Goal: Check status: Check status

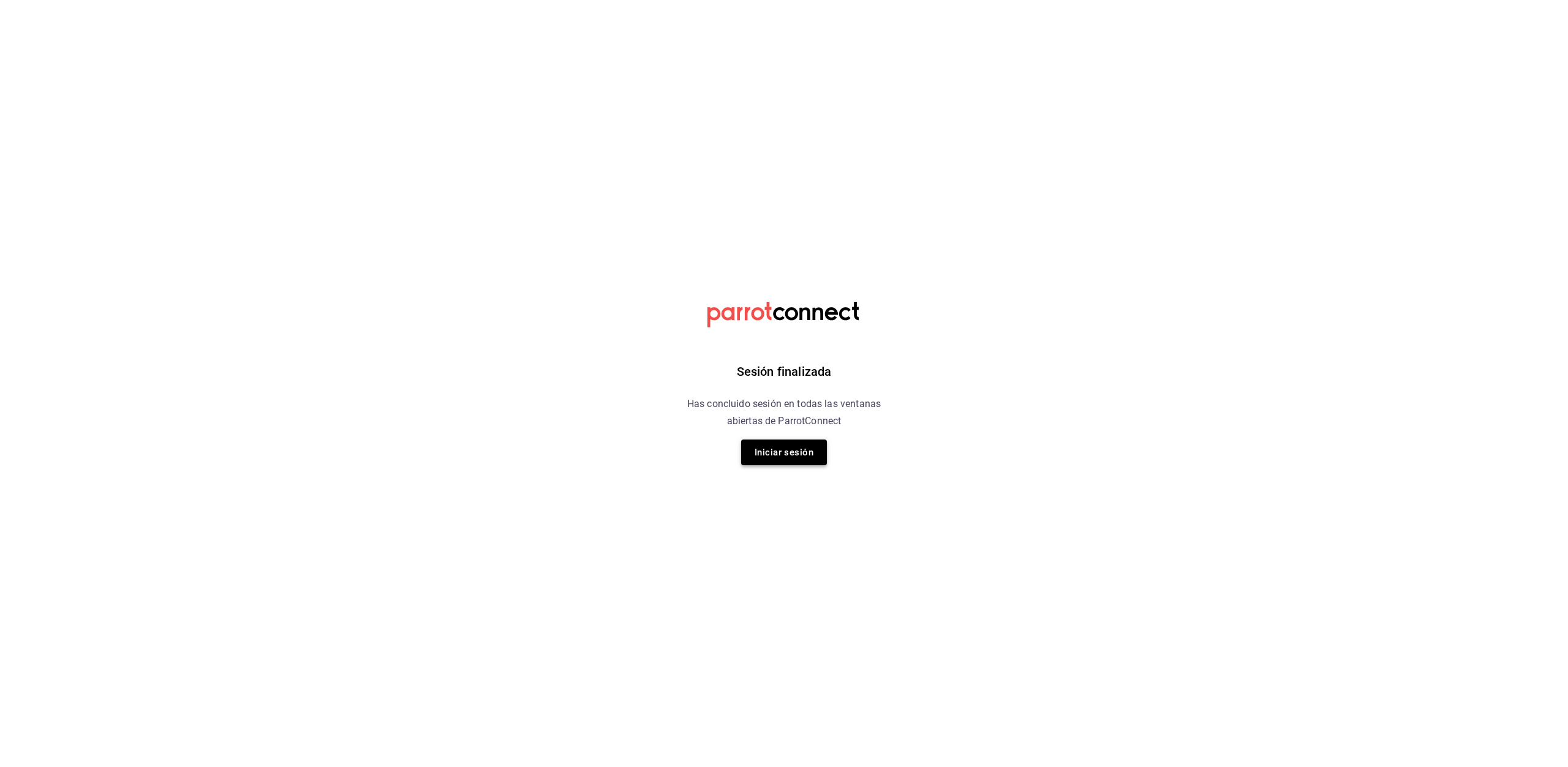
click at [783, 453] on button "Iniciar sesión" at bounding box center [784, 452] width 86 height 26
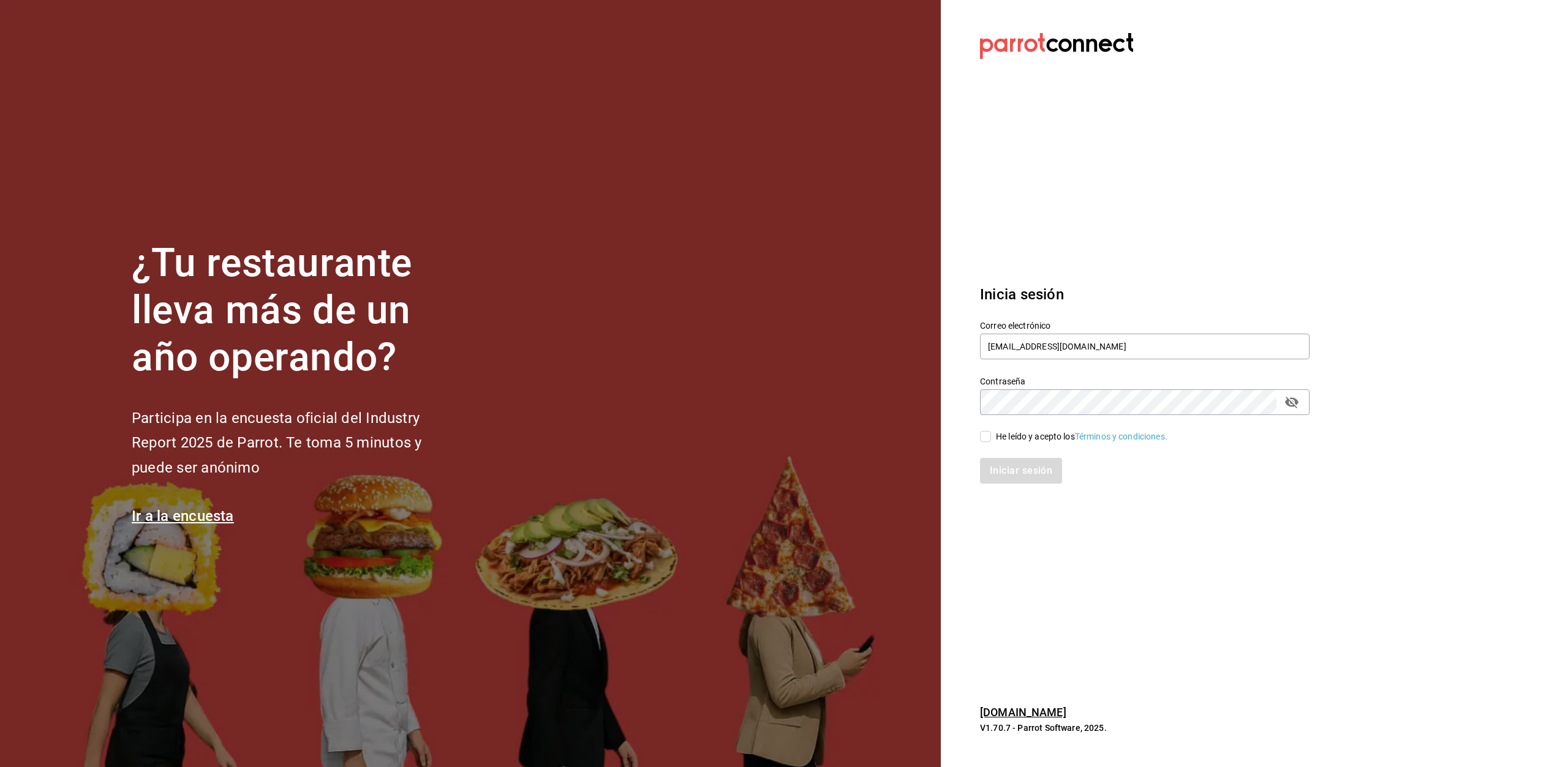
click at [988, 438] on input "He leído y acepto los Términos y condiciones." at bounding box center [985, 437] width 11 height 11
checkbox input "true"
click at [1017, 471] on button "Iniciar sesión" at bounding box center [1022, 470] width 84 height 26
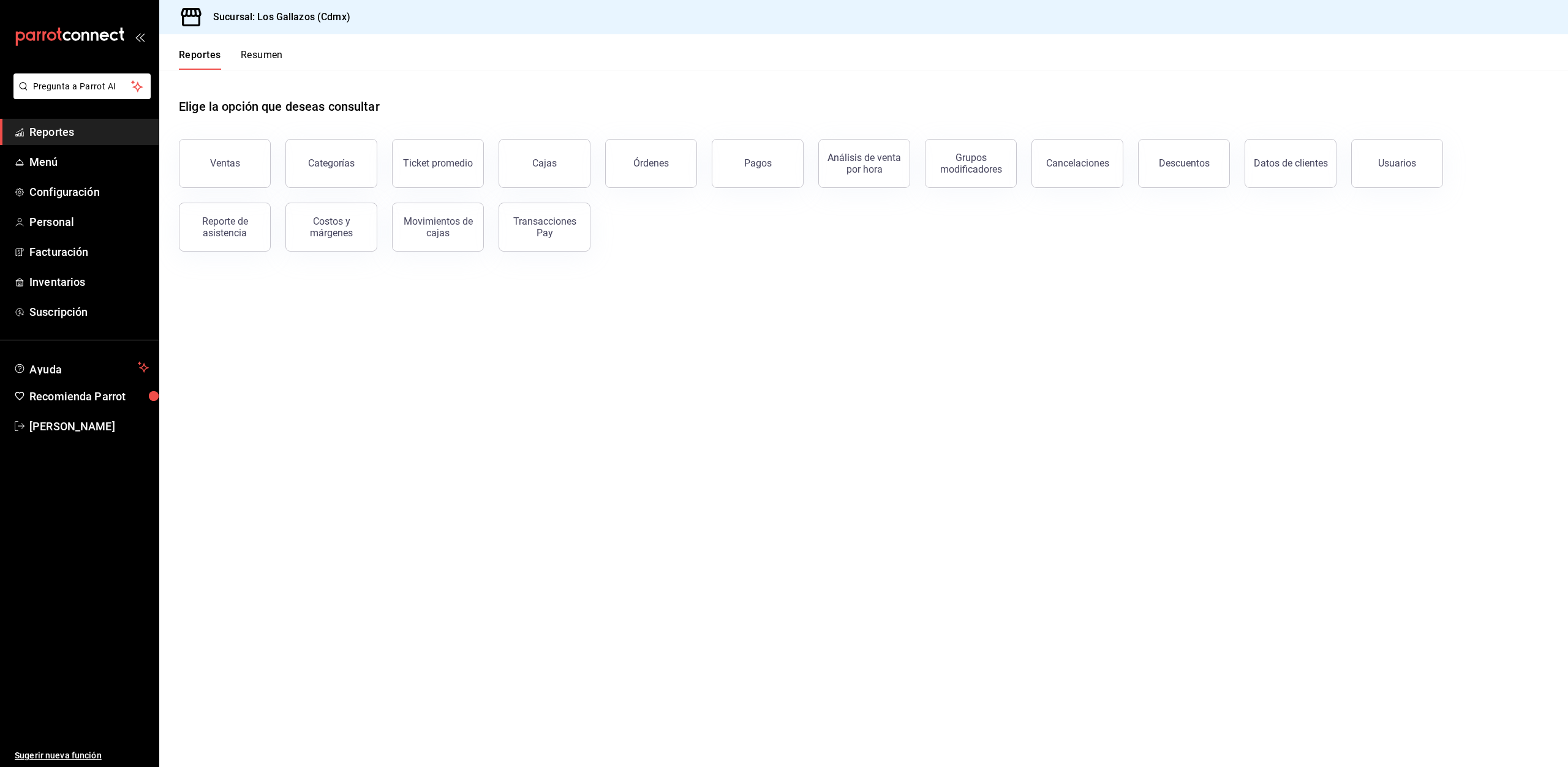
click at [670, 177] on button "Órdenes" at bounding box center [651, 163] width 92 height 49
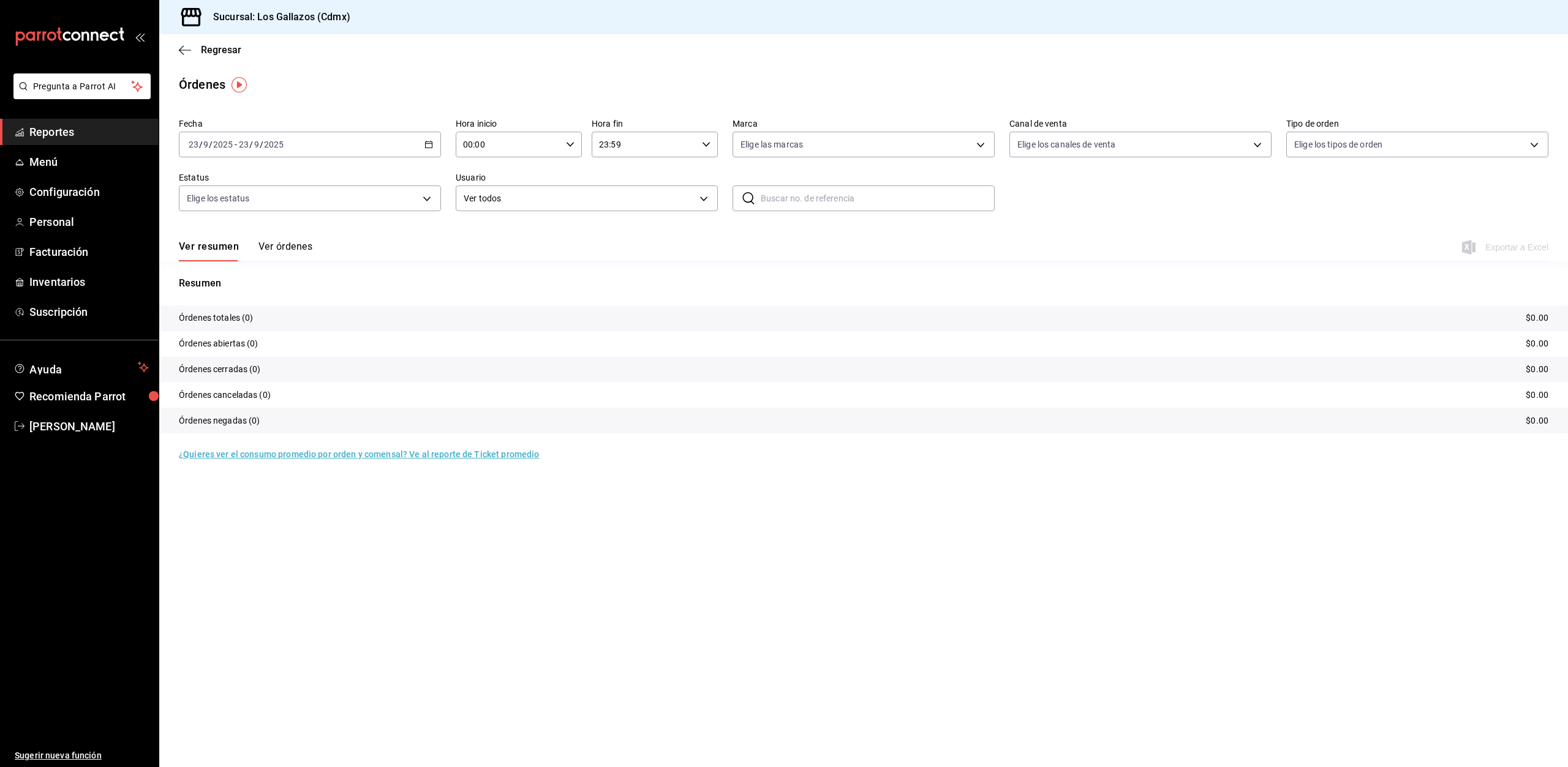
click at [426, 146] on icon "button" at bounding box center [429, 144] width 9 height 9
click at [220, 321] on span "Rango de fechas" at bounding box center [237, 319] width 95 height 13
click at [454, 283] on abbr "21" at bounding box center [450, 280] width 8 height 9
click at [569, 144] on icon "button" at bounding box center [570, 144] width 9 height 9
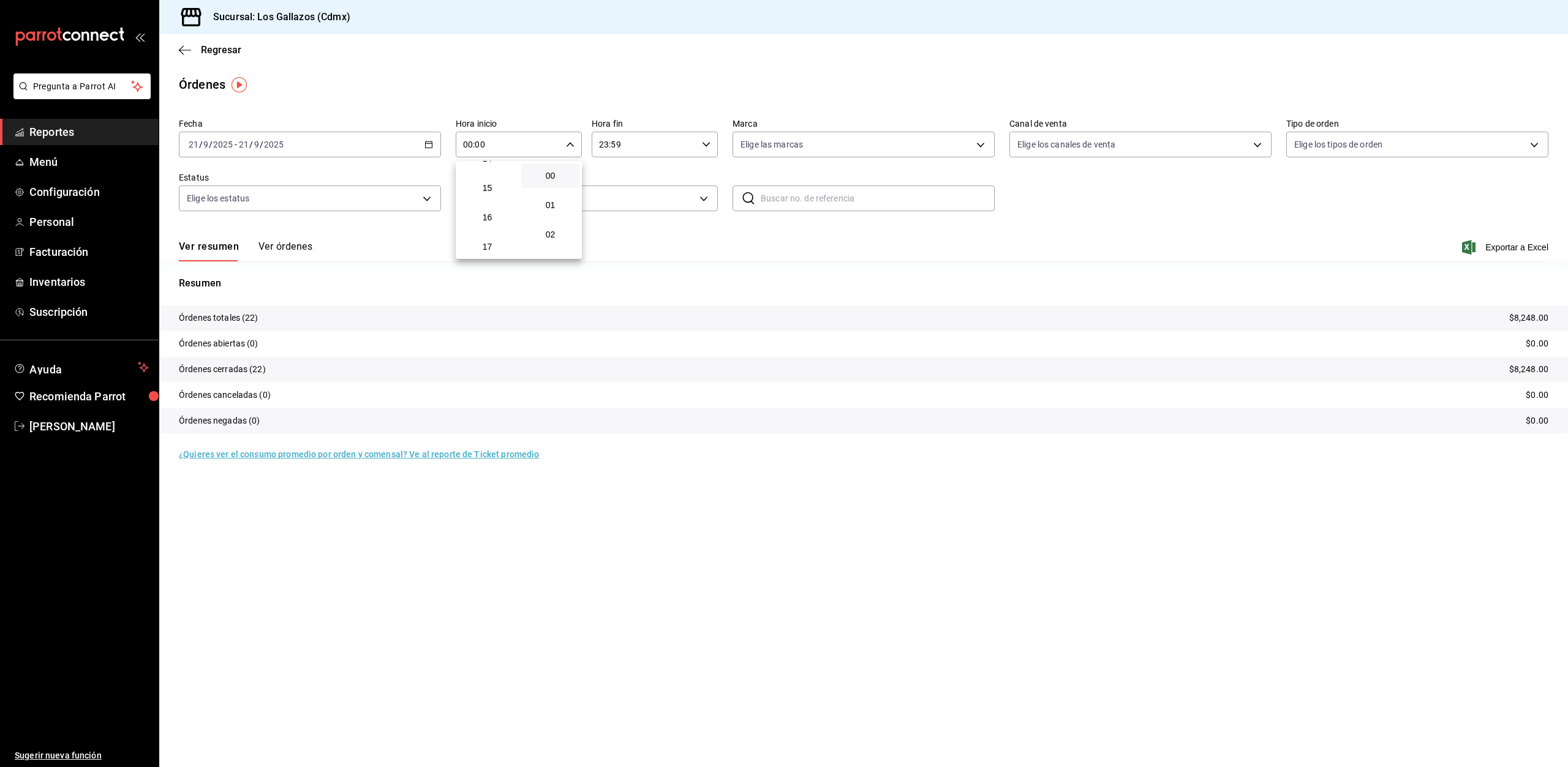
scroll to position [306, 0]
click at [487, 219] on span "12" at bounding box center [487, 222] width 43 height 10
type input "12:00"
click at [356, 226] on div at bounding box center [784, 383] width 1568 height 767
click at [284, 248] on button "Ver órdenes" at bounding box center [286, 251] width 54 height 21
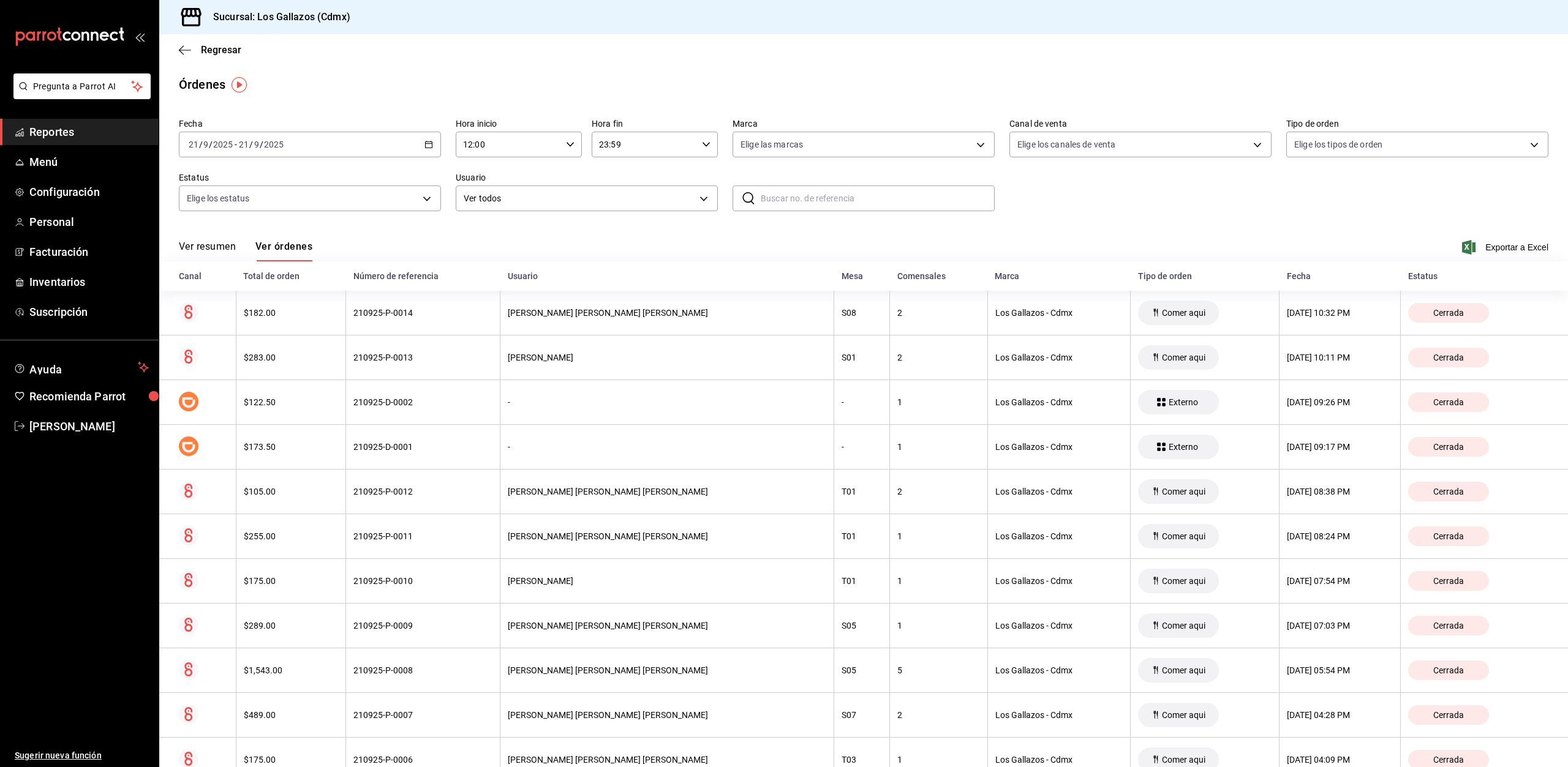
click at [204, 251] on button "Ver resumen" at bounding box center [207, 251] width 57 height 21
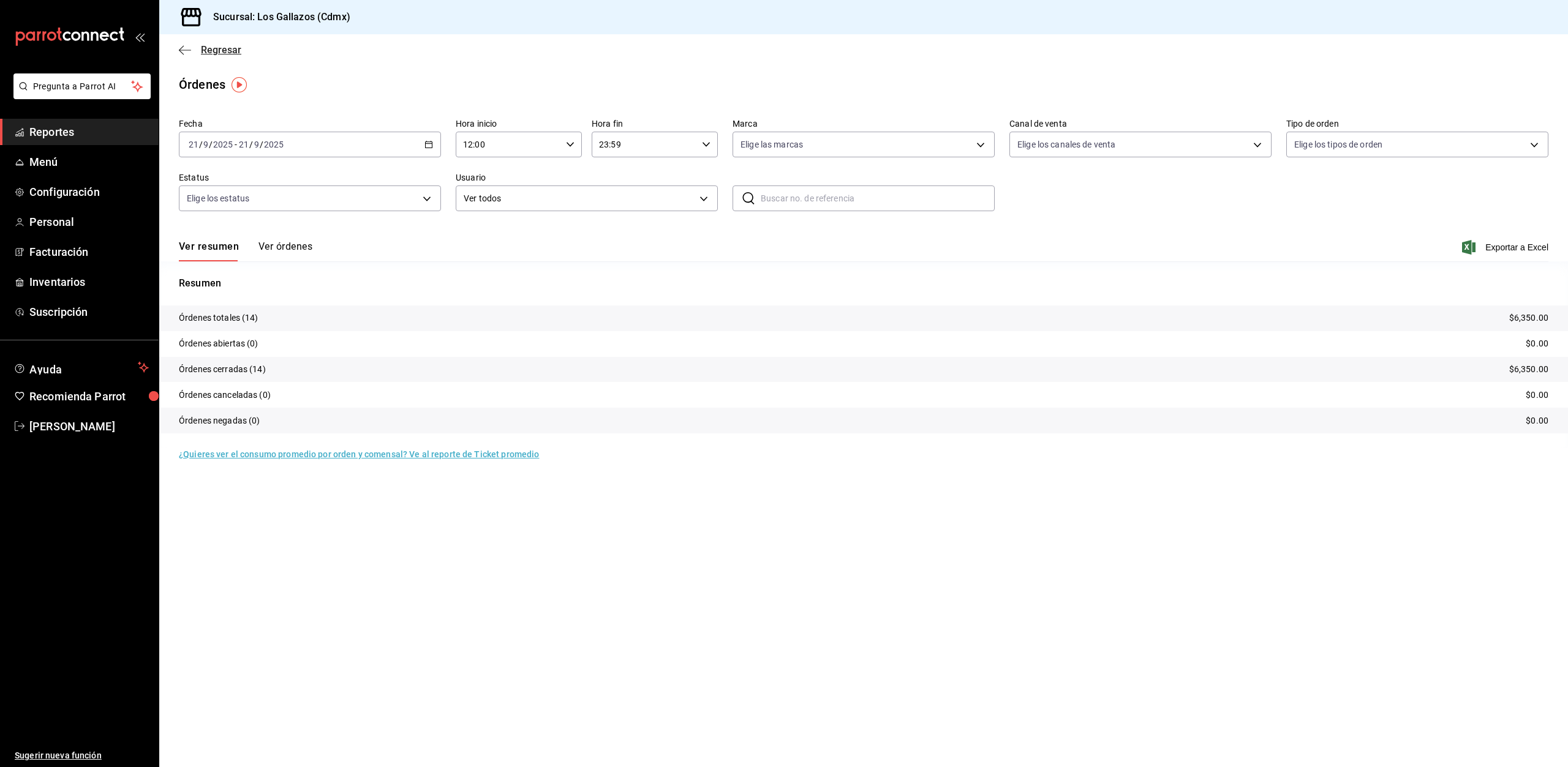
click at [182, 48] on icon "button" at bounding box center [185, 50] width 12 height 11
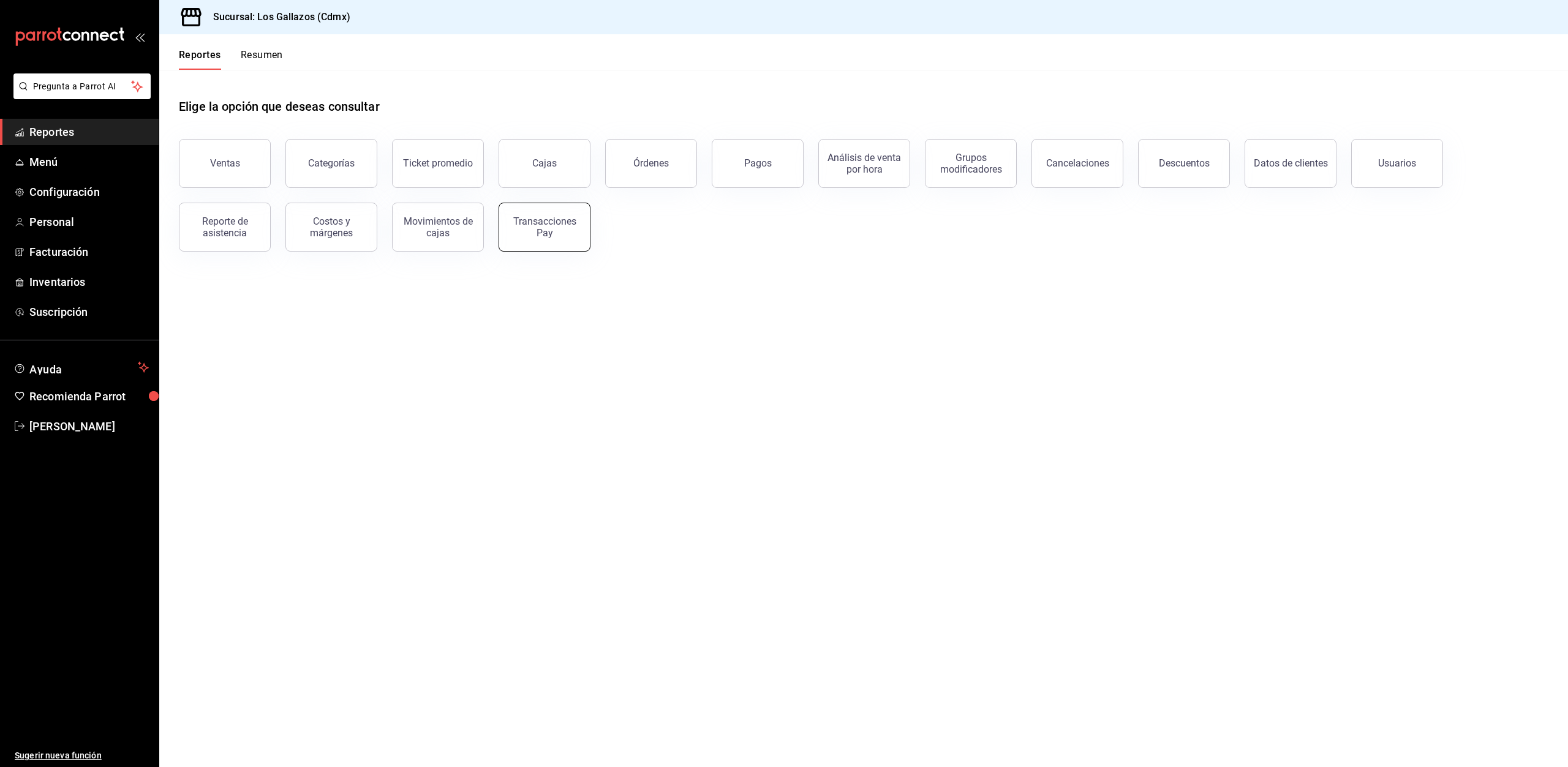
click at [528, 219] on div "Transacciones Pay" at bounding box center [544, 227] width 76 height 23
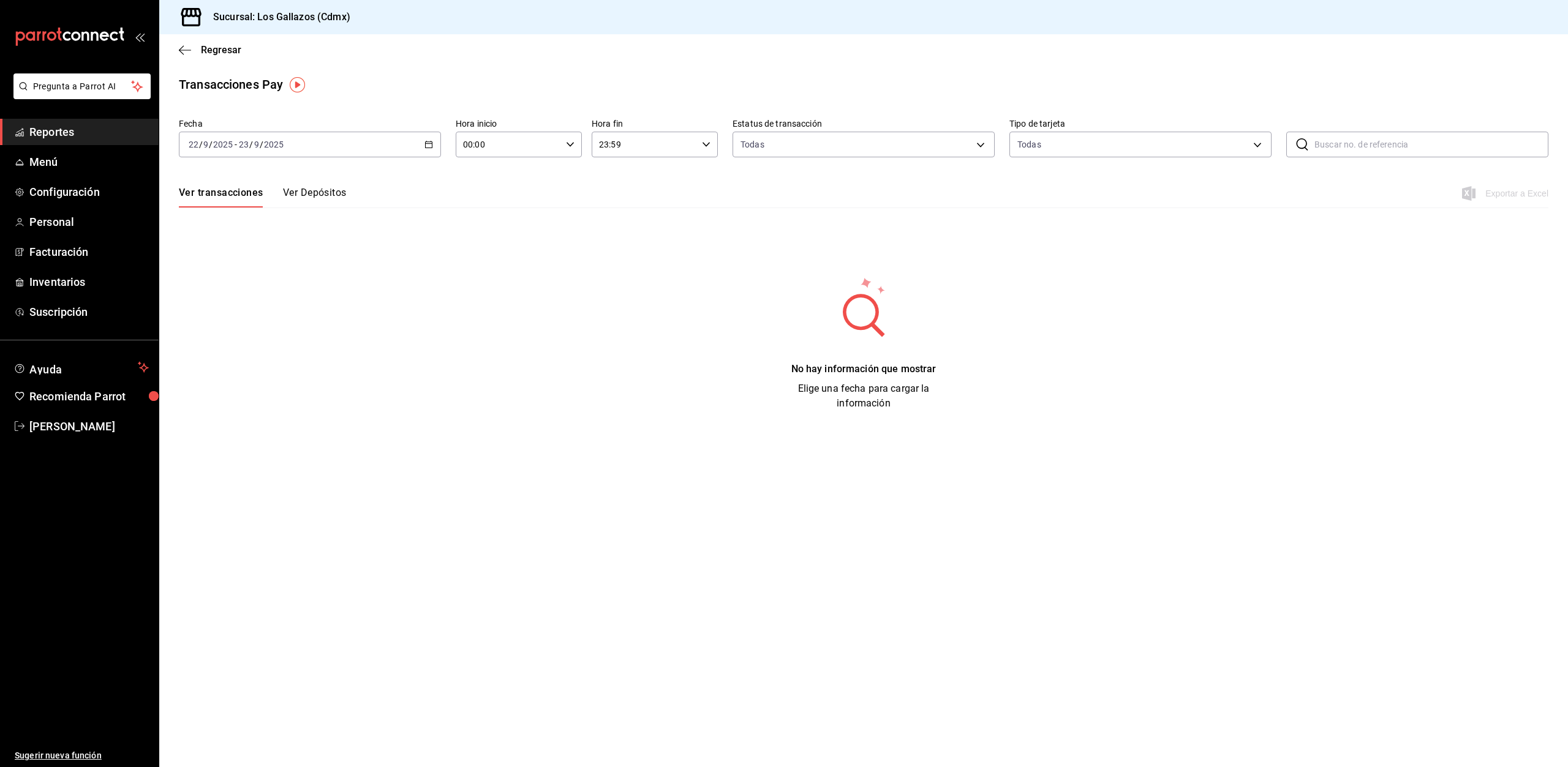
click at [430, 143] on icon "button" at bounding box center [429, 144] width 9 height 9
click at [240, 319] on span "Rango de fechas" at bounding box center [237, 319] width 95 height 13
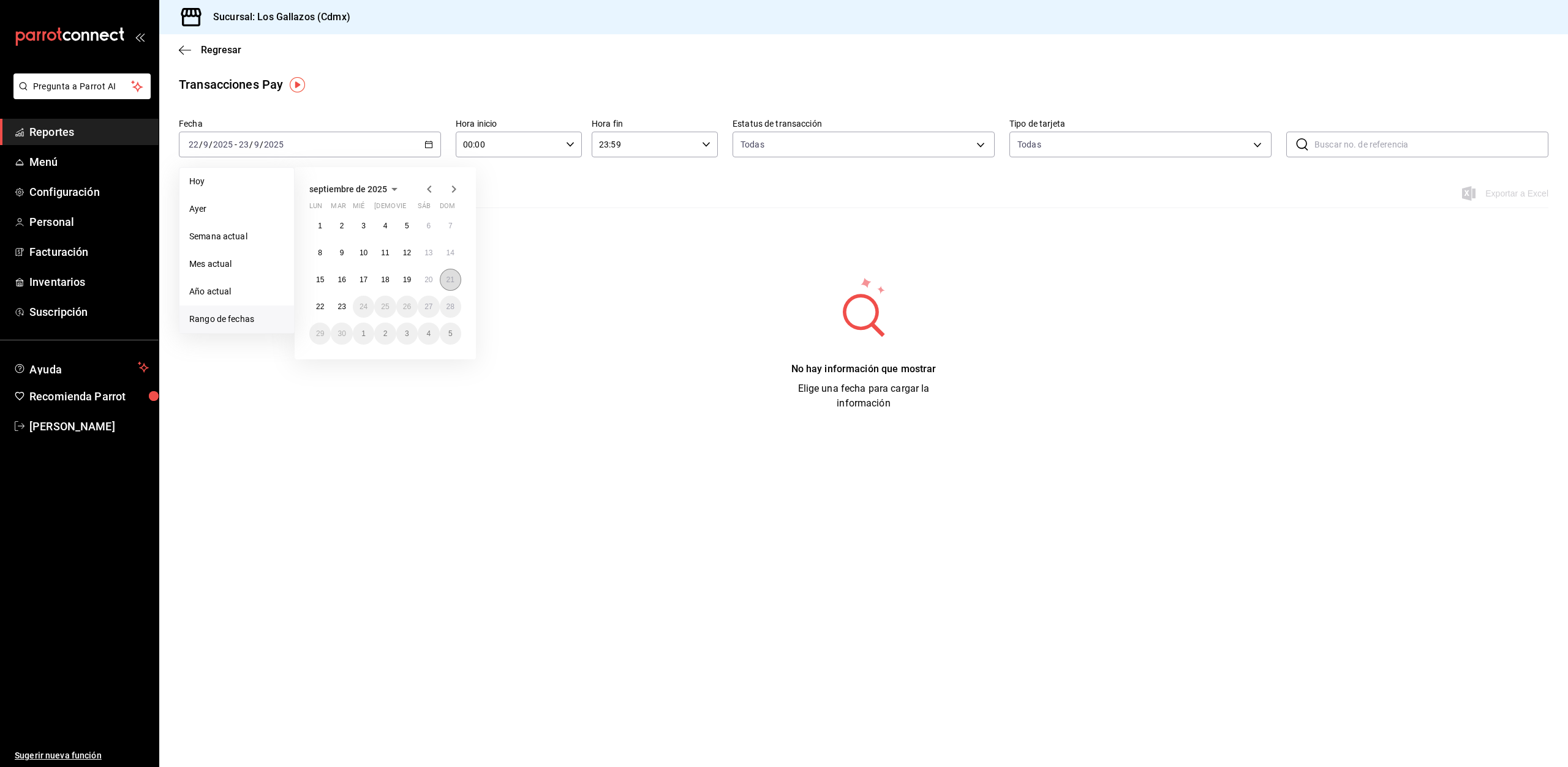
click at [446, 282] on abbr "21" at bounding box center [450, 280] width 8 height 9
click at [446, 284] on abbr "21" at bounding box center [450, 280] width 8 height 9
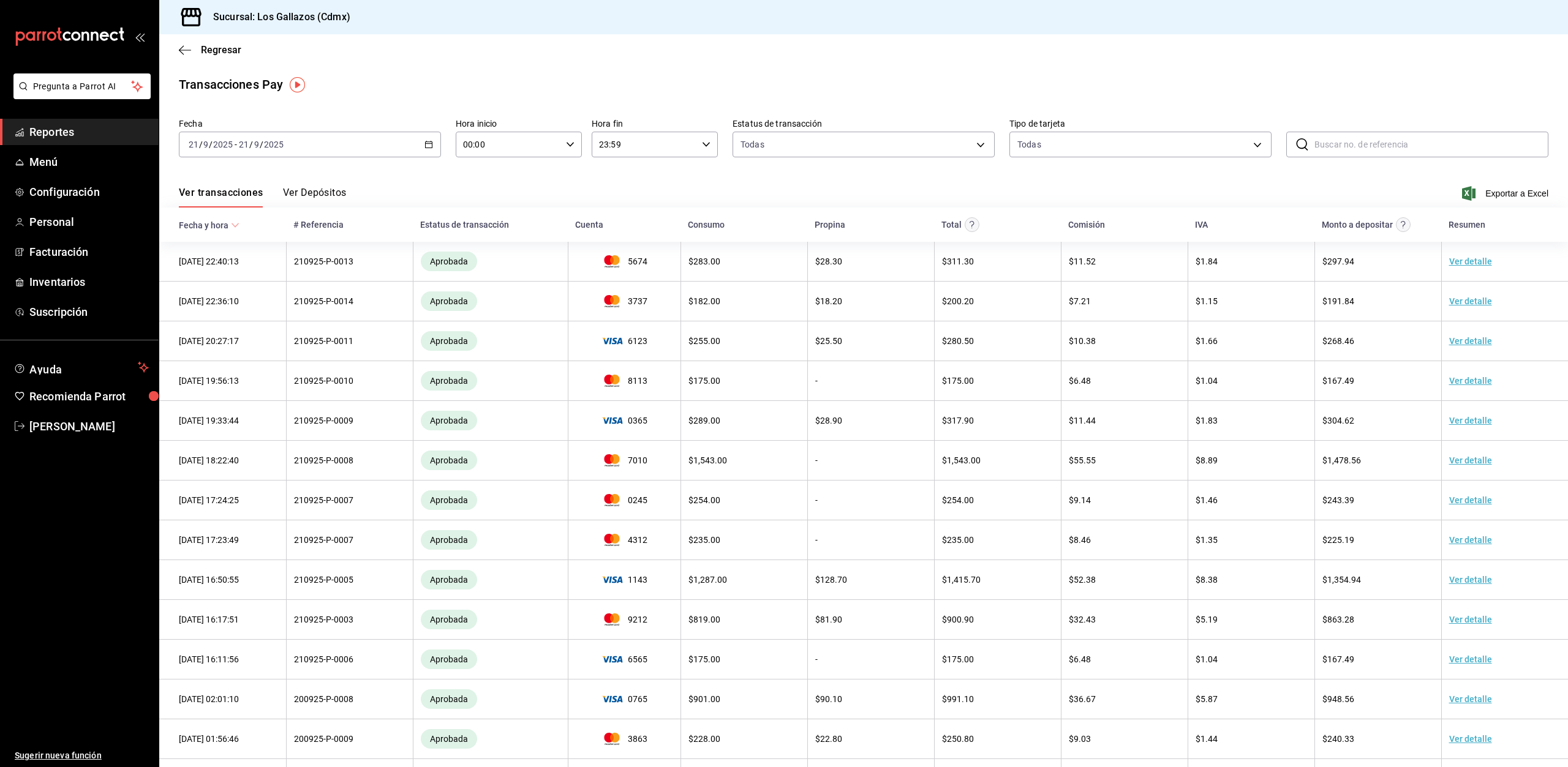
click at [569, 143] on icon "button" at bounding box center [570, 144] width 9 height 9
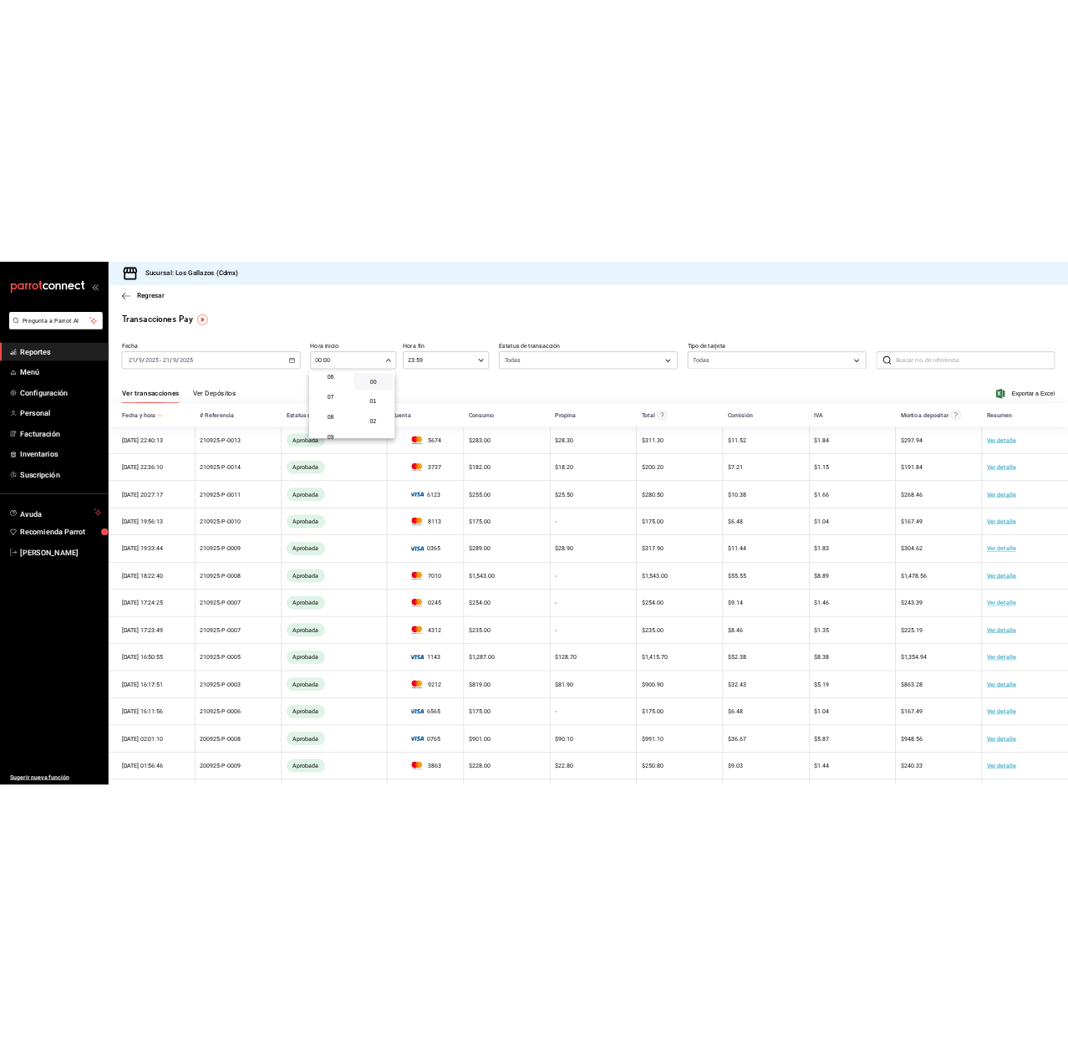
scroll to position [418, 0]
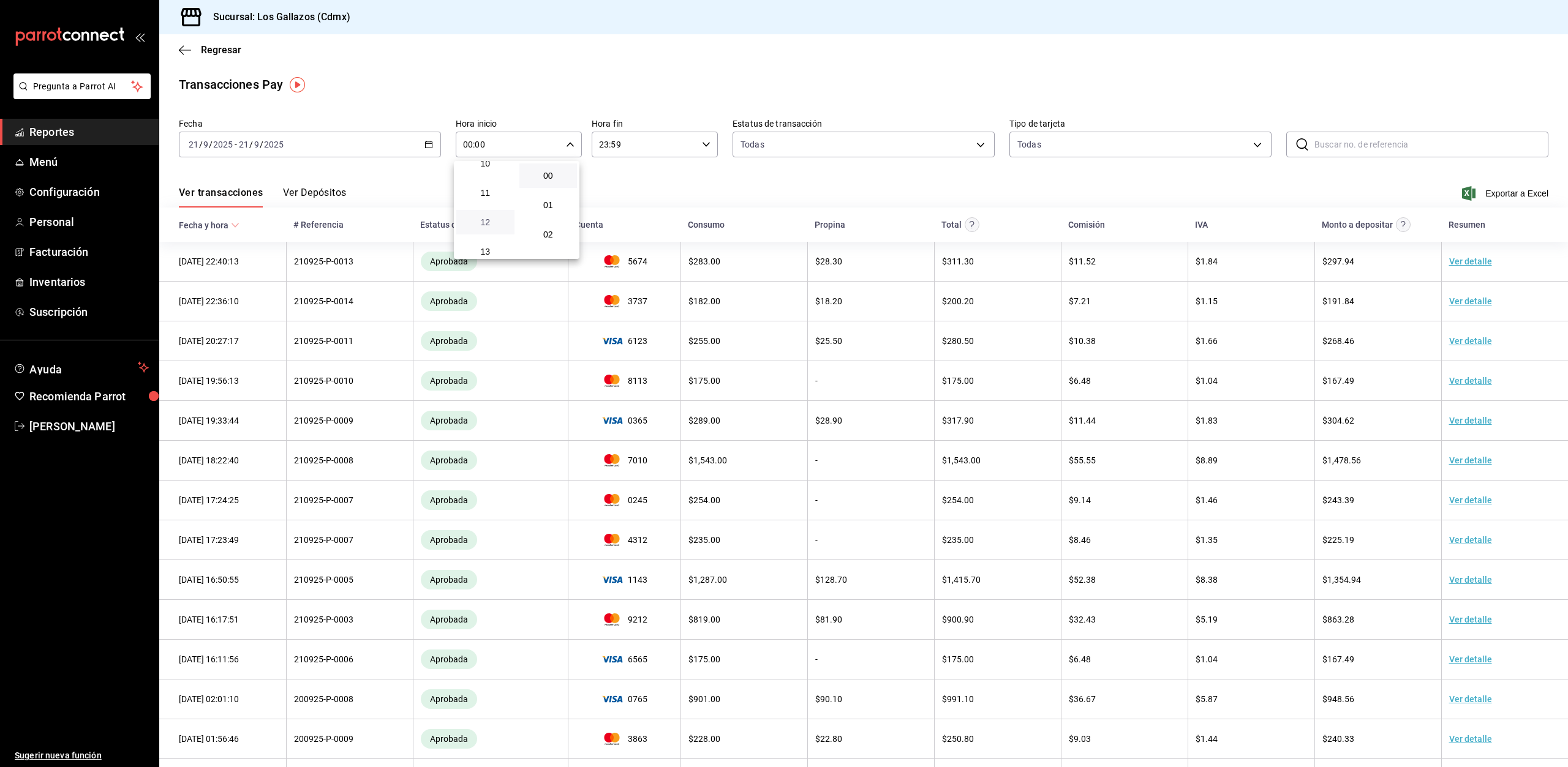
click at [489, 223] on span "12" at bounding box center [485, 222] width 43 height 10
type input "12:00"
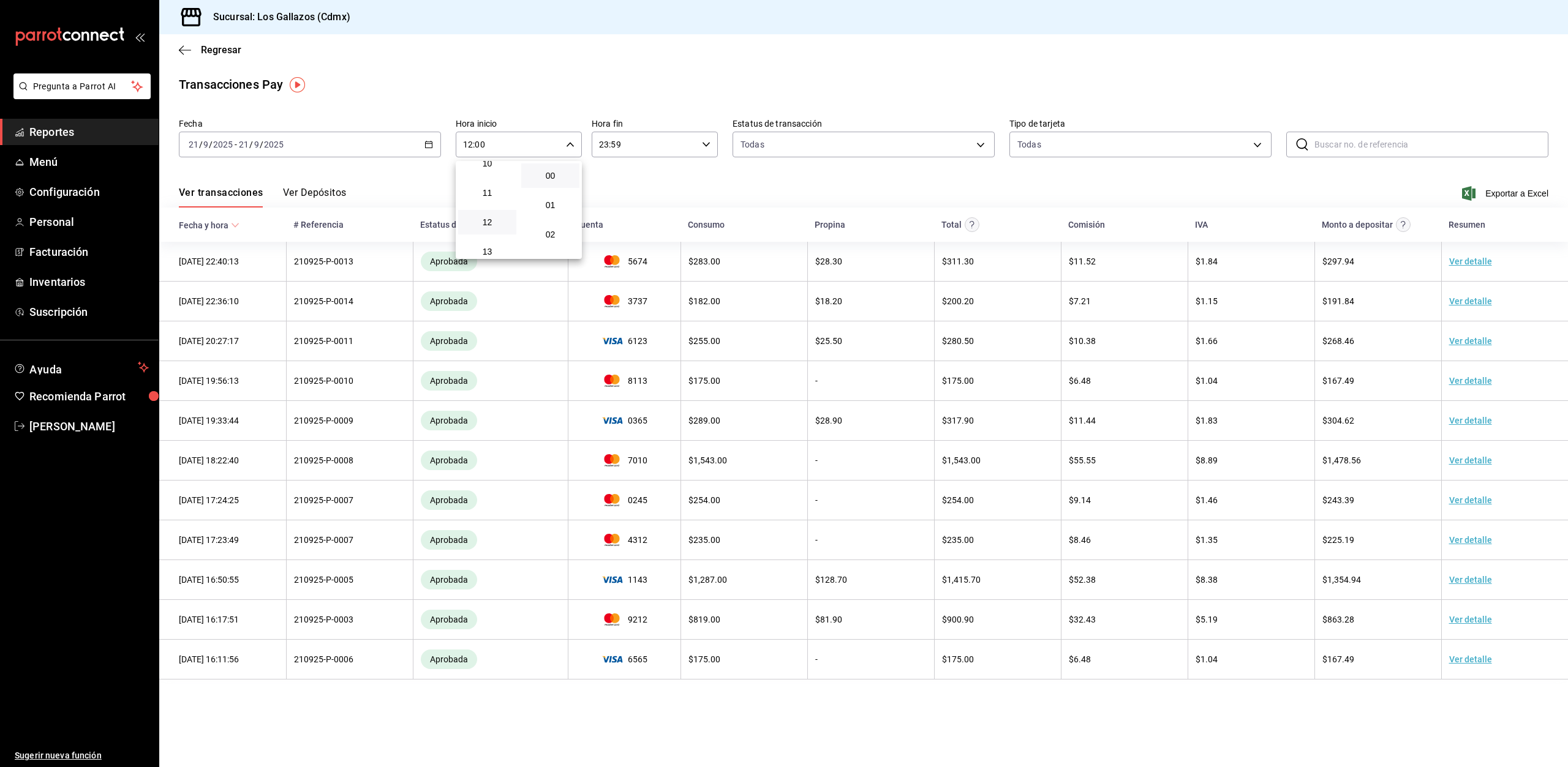
click at [752, 168] on div at bounding box center [784, 383] width 1568 height 767
